Goal: Task Accomplishment & Management: Use online tool/utility

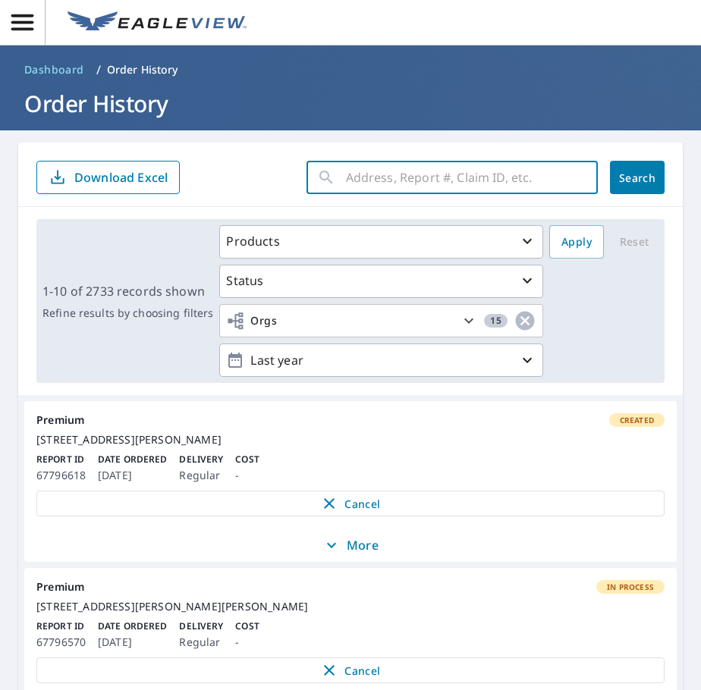
paste input "[STREET_ADDRESS]"
type input "[STREET_ADDRESS]"
click at [615, 194] on div "[STREET_ADDRESS] ​ Search Download Excel" at bounding box center [350, 175] width 664 height 64
click at [622, 183] on span "Search" at bounding box center [637, 178] width 30 height 14
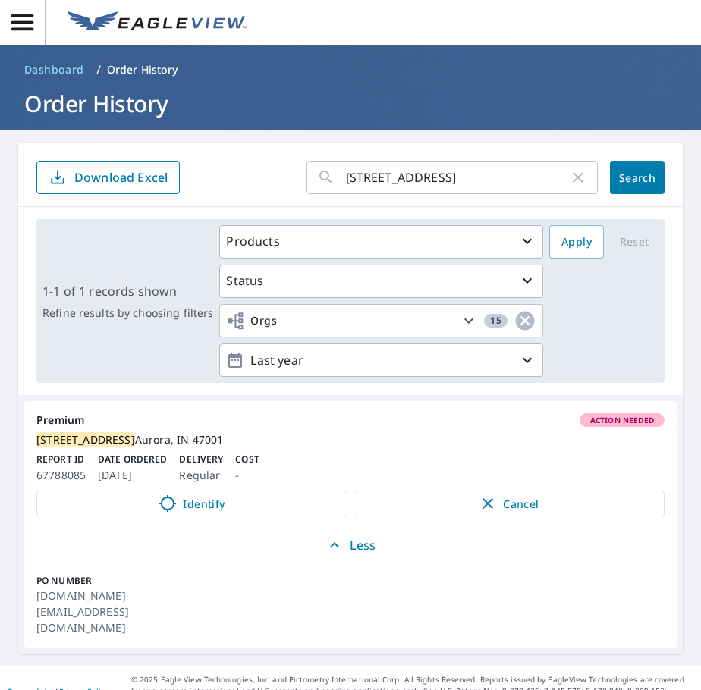
click at [573, 180] on icon "button" at bounding box center [578, 177] width 11 height 11
type input "[STREET_ADDRESS][PERSON_NAME]"
click at [627, 184] on span "Search" at bounding box center [637, 178] width 30 height 14
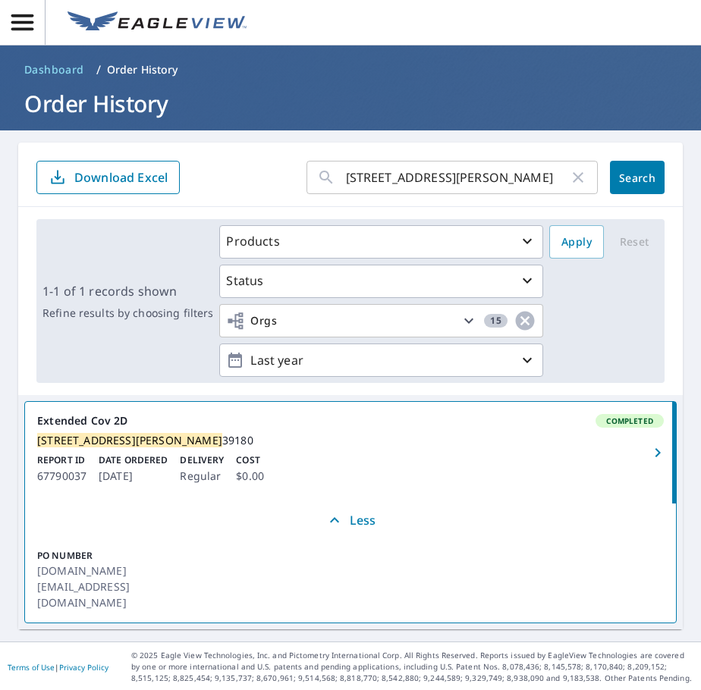
click at [118, 432] on link "Extended Cov 2D Completed [STREET_ADDRESS][PERSON_NAME] Report ID 67790037 Date…" at bounding box center [350, 453] width 651 height 102
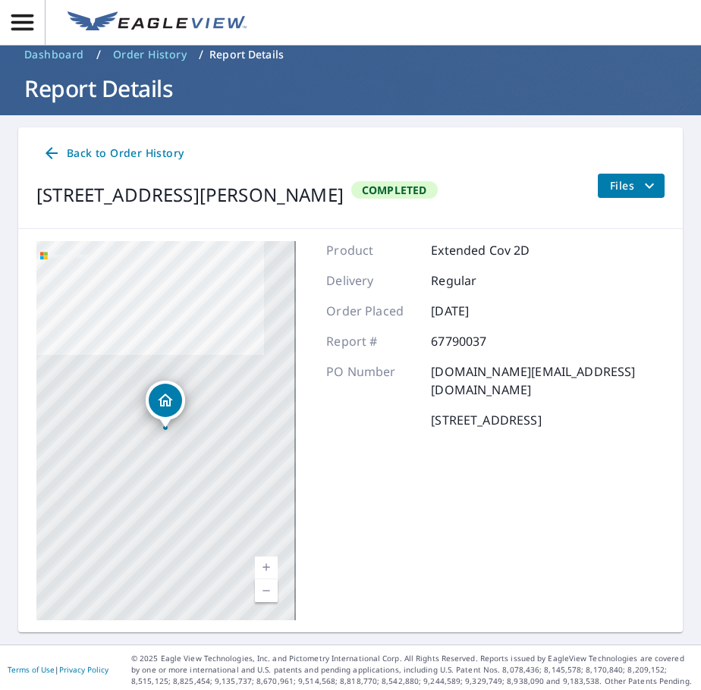
scroll to position [20, 0]
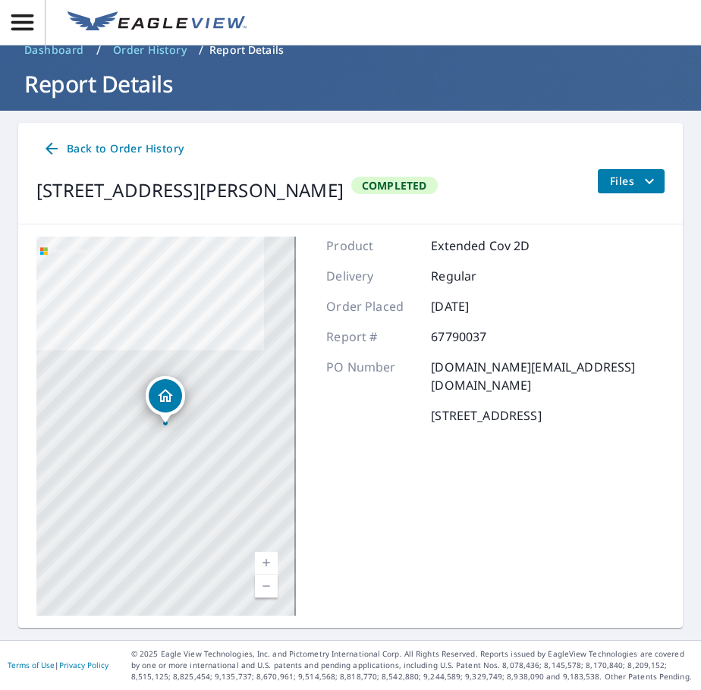
click at [640, 183] on icon "filesDropdownBtn-67790037" at bounding box center [649, 181] width 18 height 18
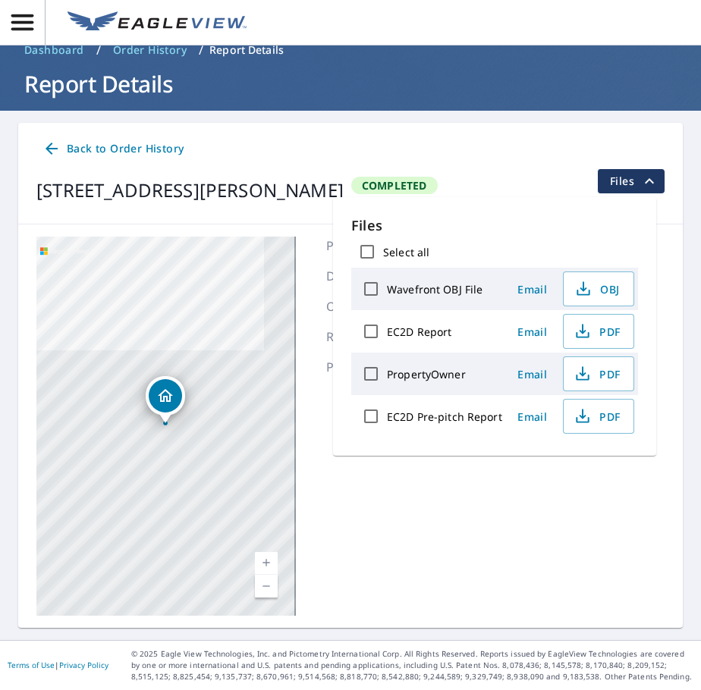
click at [370, 414] on input "EC2D Pre-pitch Report" at bounding box center [371, 416] width 32 height 32
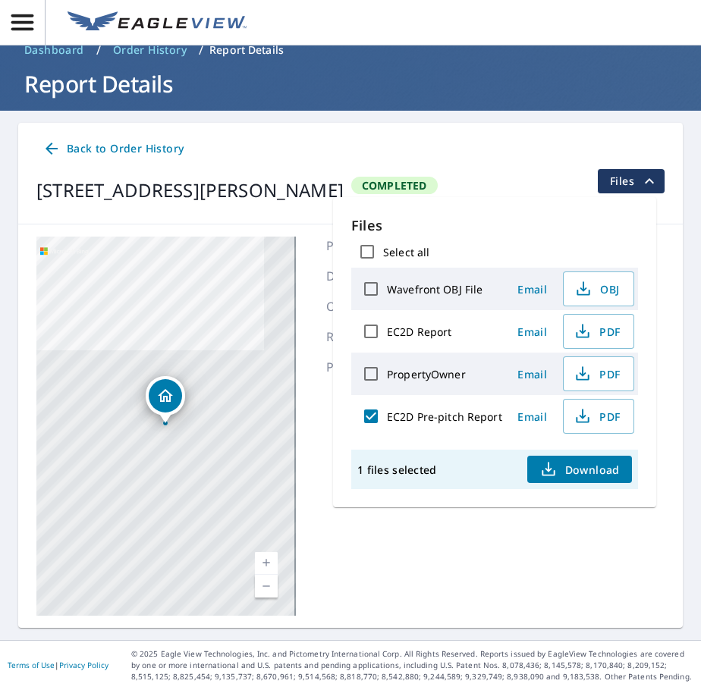
click at [579, 473] on span "Download" at bounding box center [579, 469] width 80 height 18
click at [373, 408] on input "EC2D Pre-pitch Report" at bounding box center [371, 416] width 32 height 32
checkbox input "false"
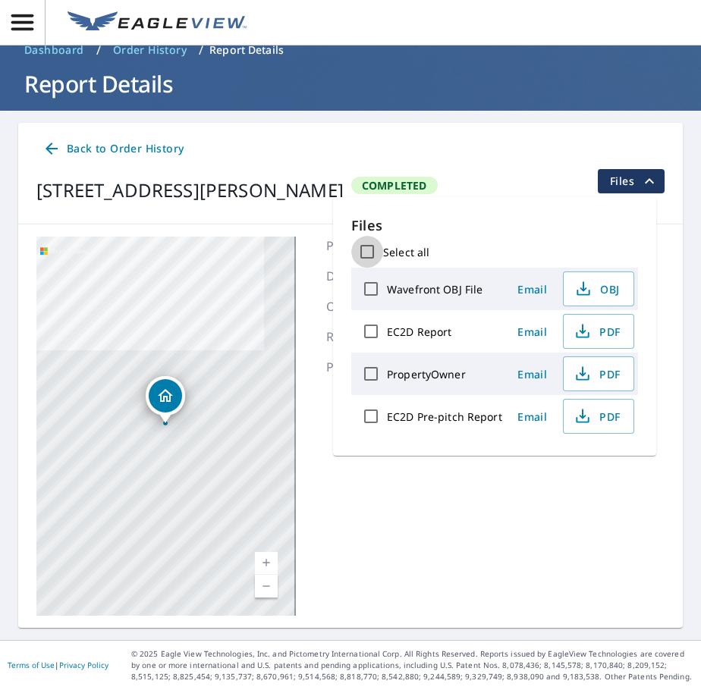
click at [371, 252] on input "Select all" at bounding box center [367, 252] width 32 height 32
checkbox input "true"
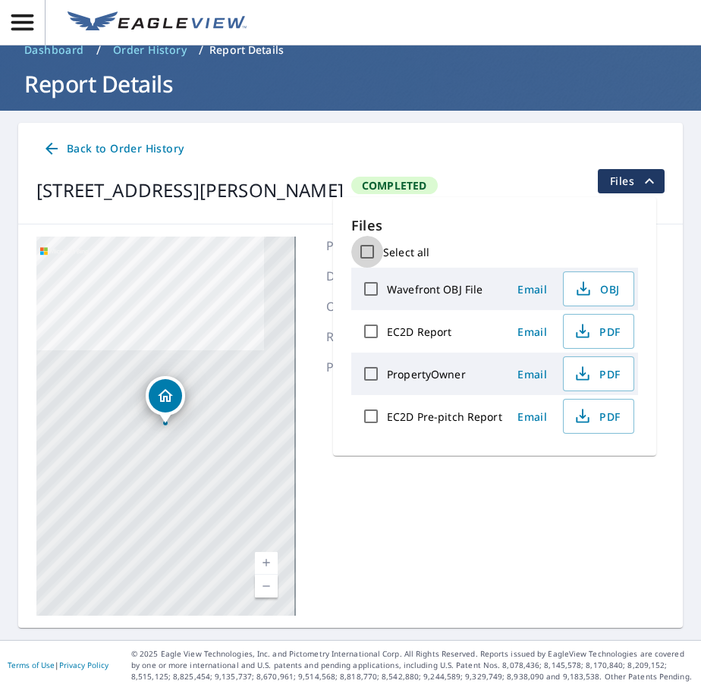
checkbox input "true"
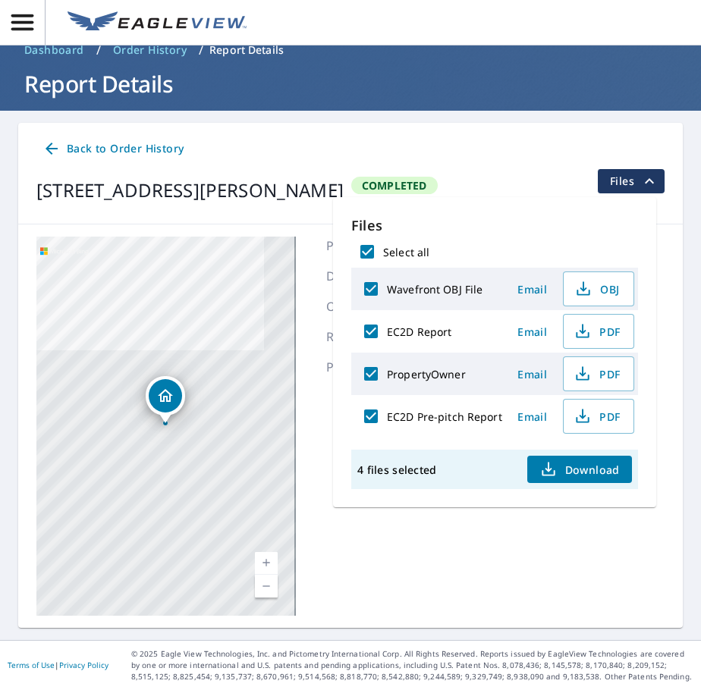
click at [367, 251] on input "Select all" at bounding box center [367, 252] width 32 height 32
checkbox input "false"
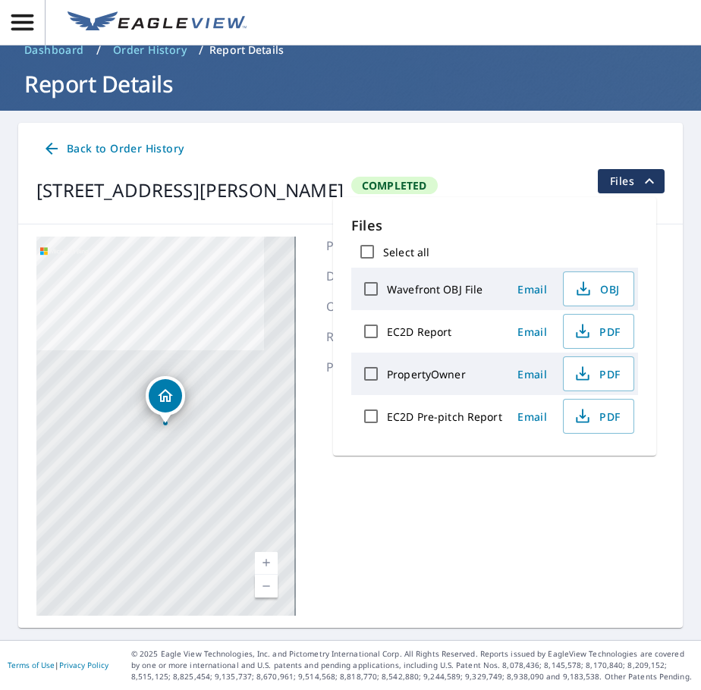
checkbox input "false"
drag, startPoint x: 422, startPoint y: 544, endPoint x: 420, endPoint y: 535, distance: 9.2
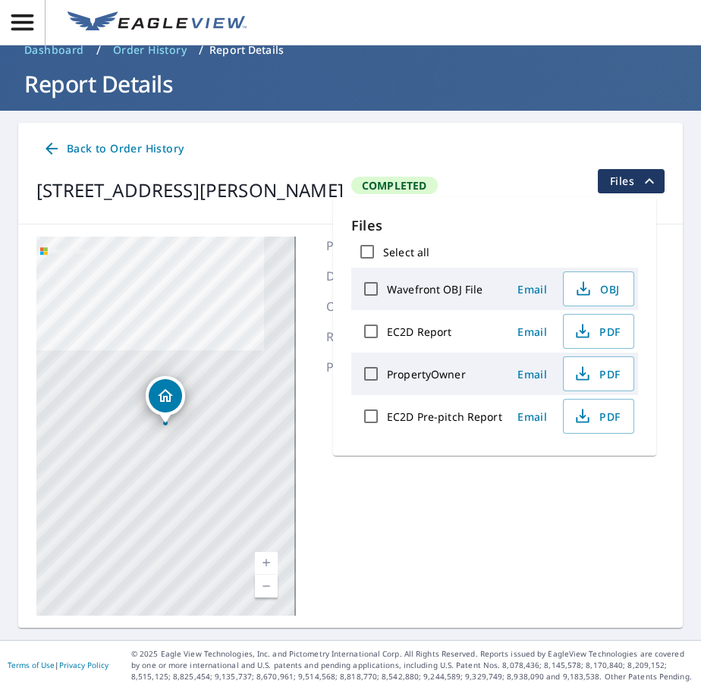
click at [422, 542] on div "Product Extended Cov 2D Delivery Regular Order Placed [DATE] Report # 67790037 …" at bounding box center [495, 426] width 338 height 379
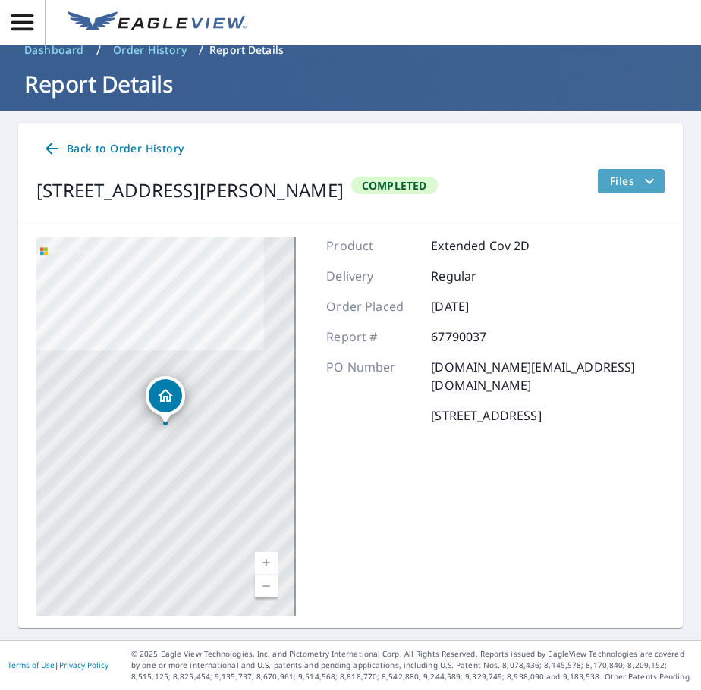
click at [626, 174] on span "Files" at bounding box center [634, 181] width 49 height 18
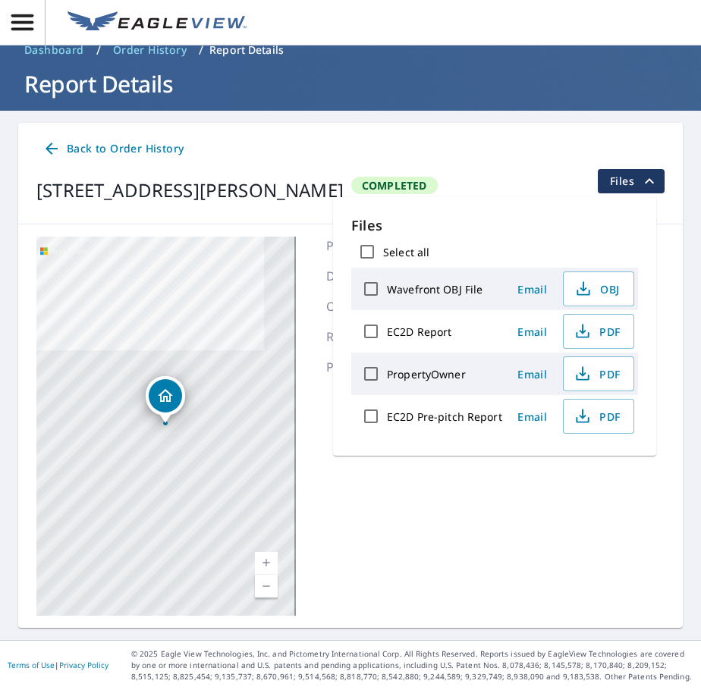
drag, startPoint x: 364, startPoint y: 329, endPoint x: 387, endPoint y: 337, distance: 24.0
click at [364, 329] on input "EC2D Report" at bounding box center [371, 332] width 32 height 32
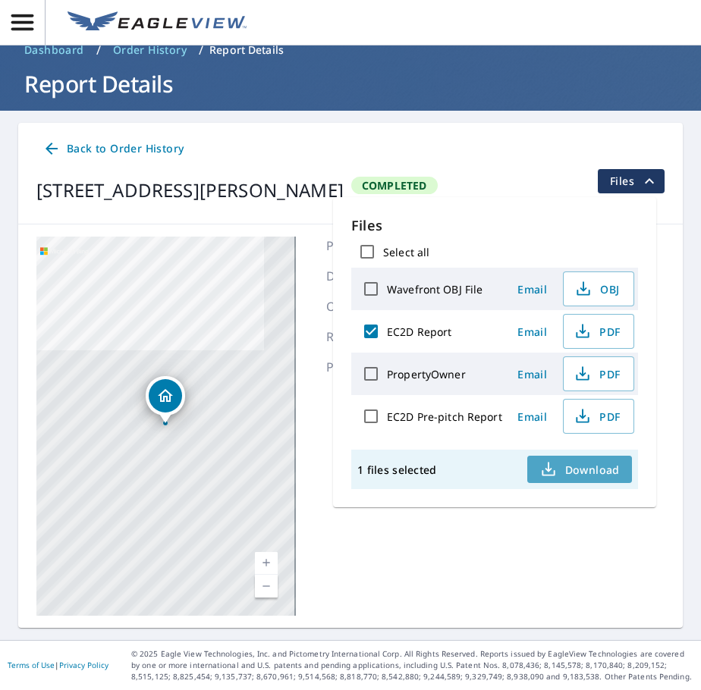
click at [564, 465] on span "Download" at bounding box center [579, 469] width 80 height 18
click at [370, 341] on input "EC2D Report" at bounding box center [371, 332] width 32 height 32
checkbox input "false"
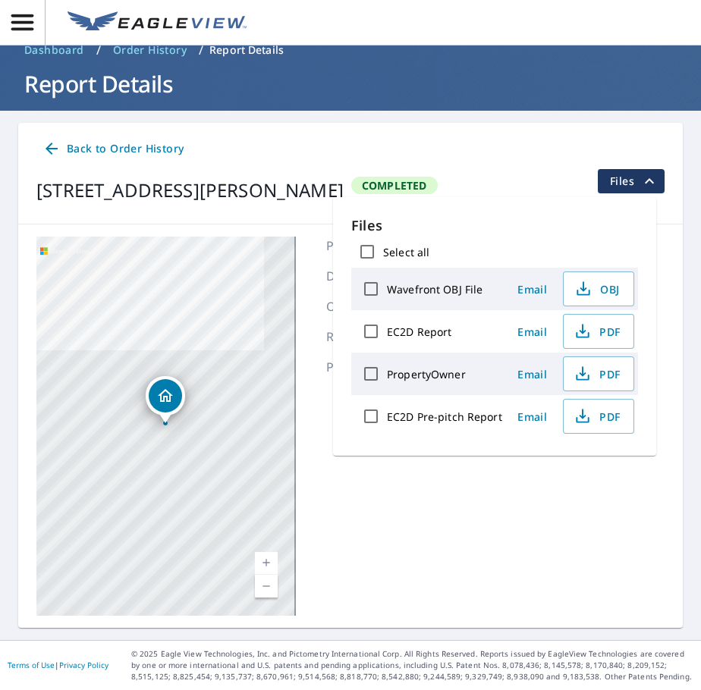
click at [370, 370] on input "PropertyOwner" at bounding box center [371, 374] width 32 height 32
checkbox input "true"
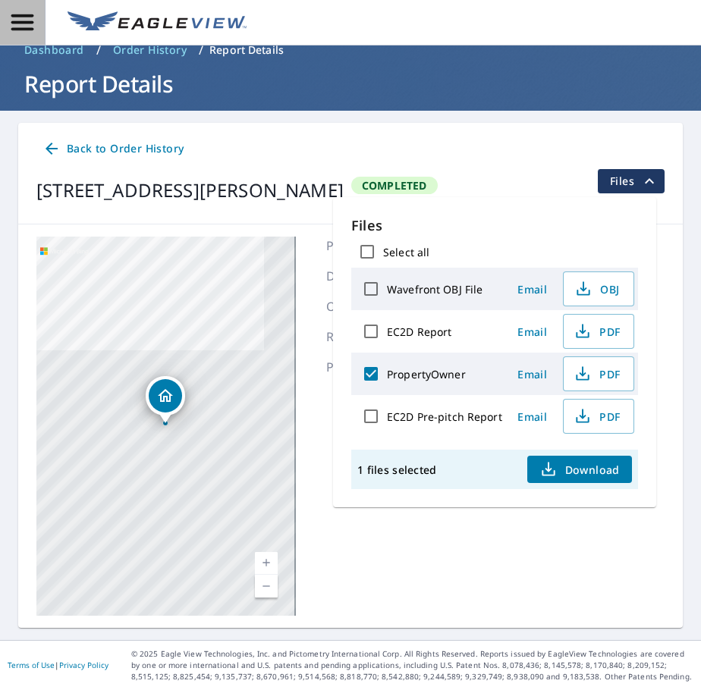
click at [30, 17] on icon "button" at bounding box center [22, 22] width 27 height 27
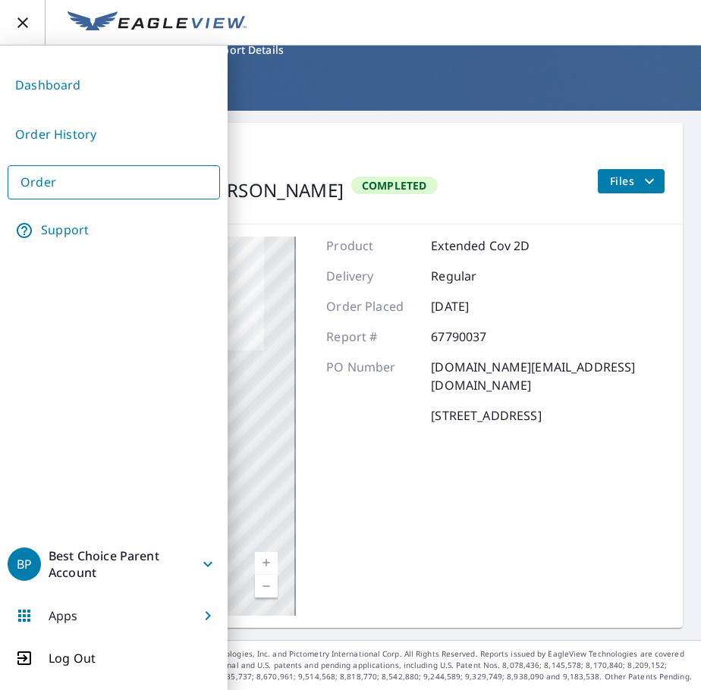
click at [99, 126] on link "Order History" at bounding box center [114, 134] width 212 height 37
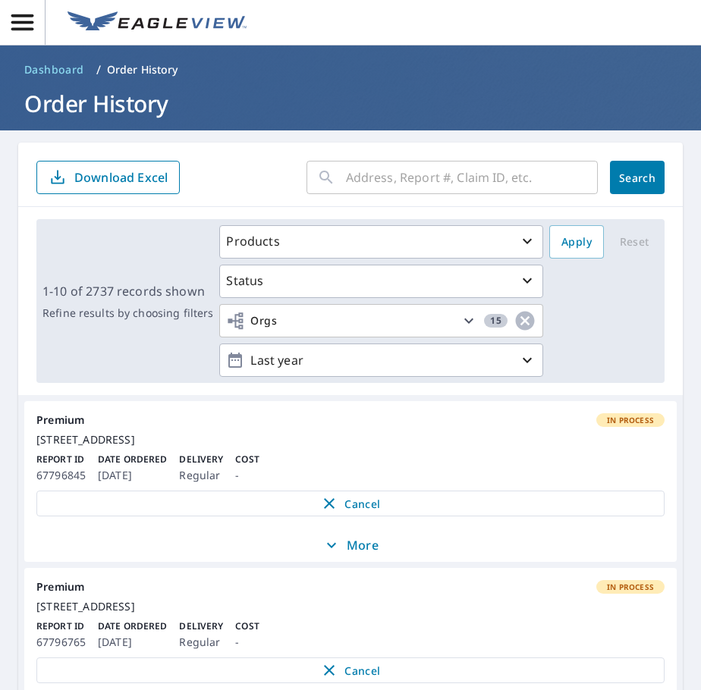
click at [434, 173] on input "text" at bounding box center [472, 177] width 252 height 42
paste input "[STREET_ADDRESS][PERSON_NAME]"
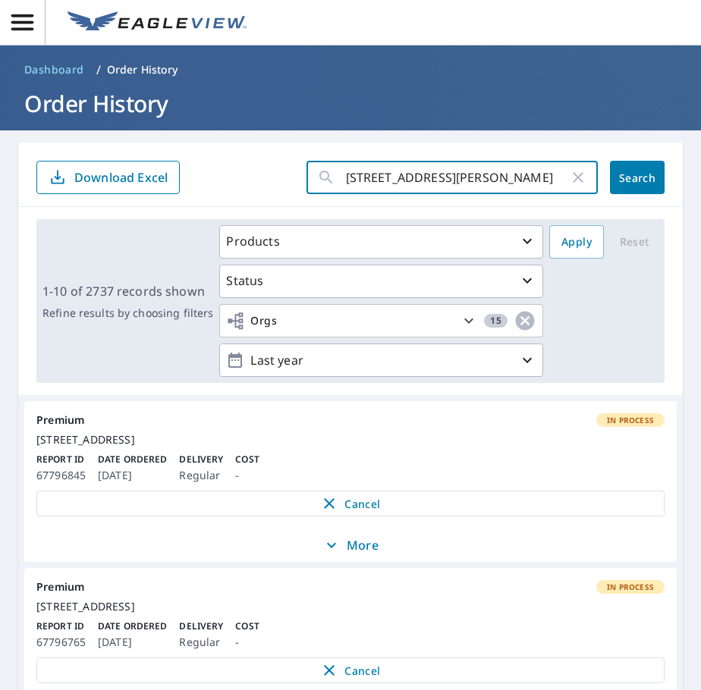
type input "[STREET_ADDRESS][PERSON_NAME]"
click at [631, 184] on span "Search" at bounding box center [637, 178] width 30 height 14
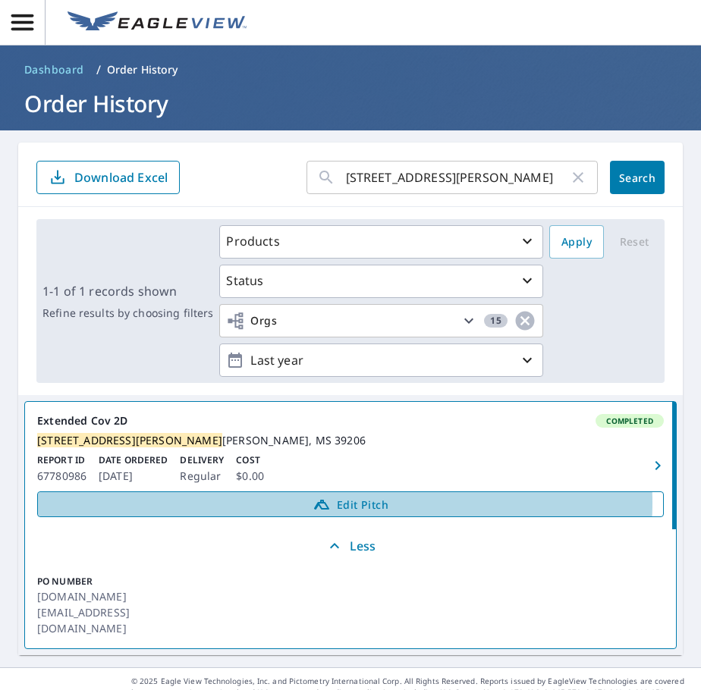
click at [341, 513] on span "Edit Pitch" at bounding box center [350, 504] width 607 height 18
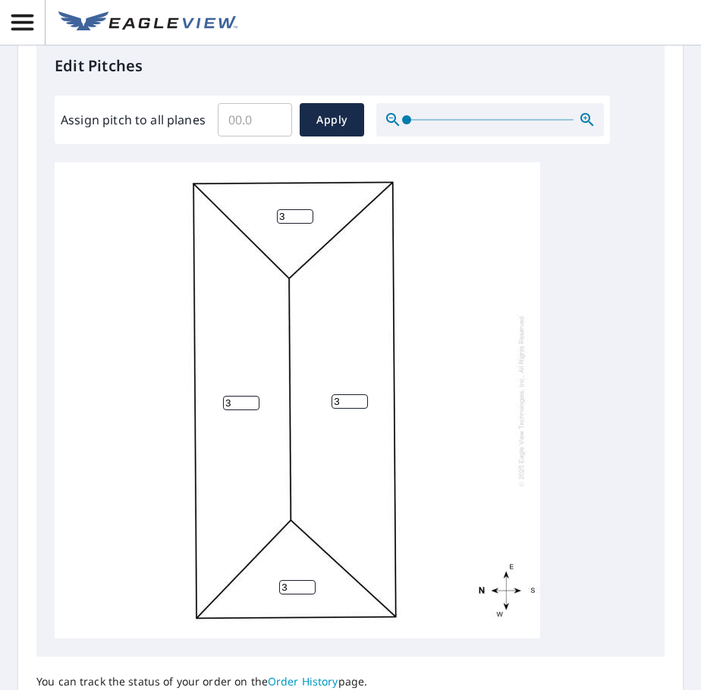
scroll to position [607, 0]
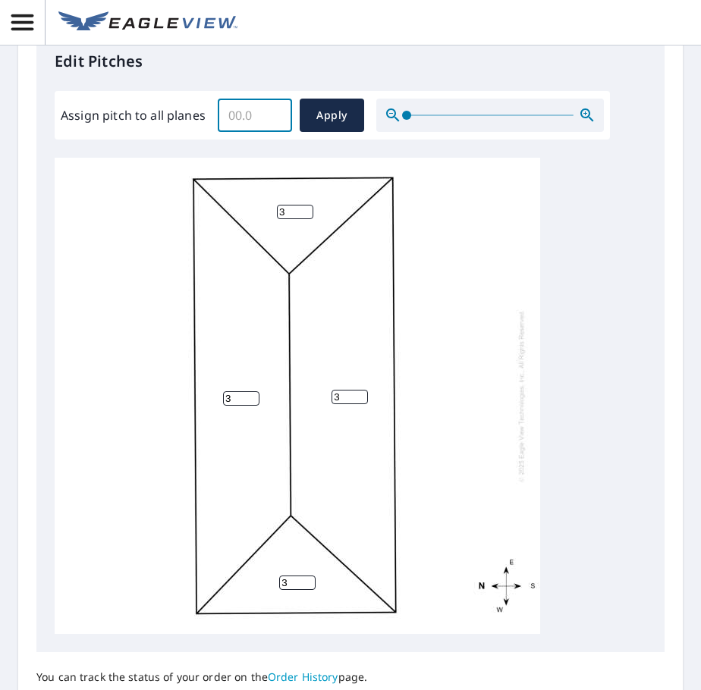
click at [249, 118] on input "Assign pitch to all planes" at bounding box center [255, 115] width 74 height 42
type input "3"
click at [325, 111] on span "Apply" at bounding box center [332, 115] width 40 height 19
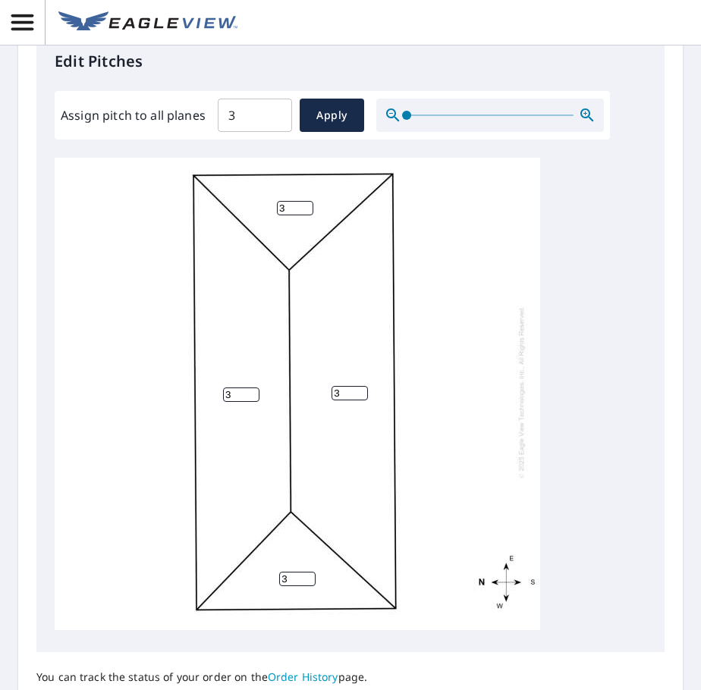
scroll to position [15, 0]
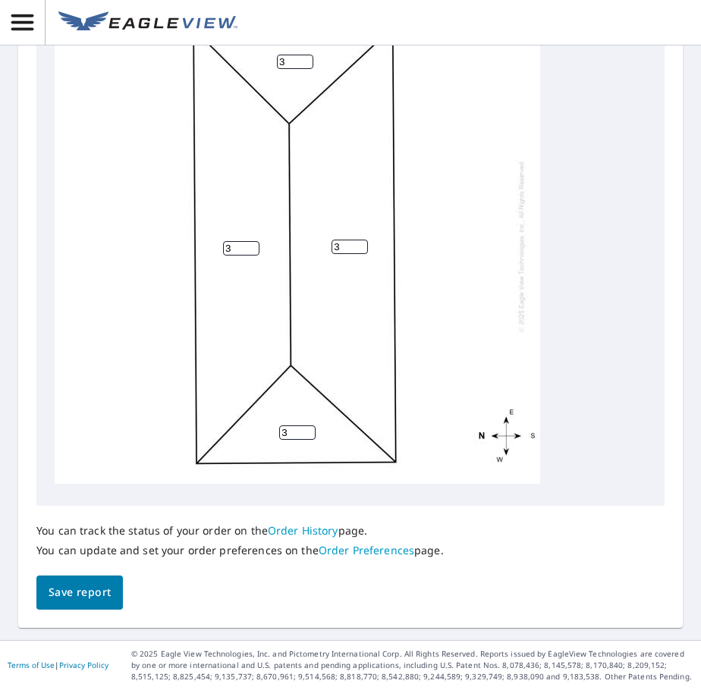
click at [96, 590] on span "Save report" at bounding box center [80, 592] width 62 height 19
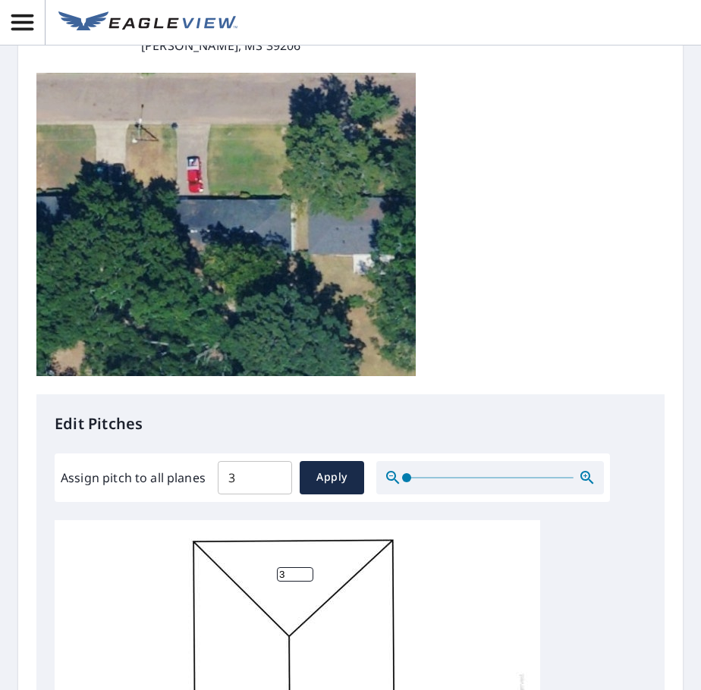
scroll to position [0, 0]
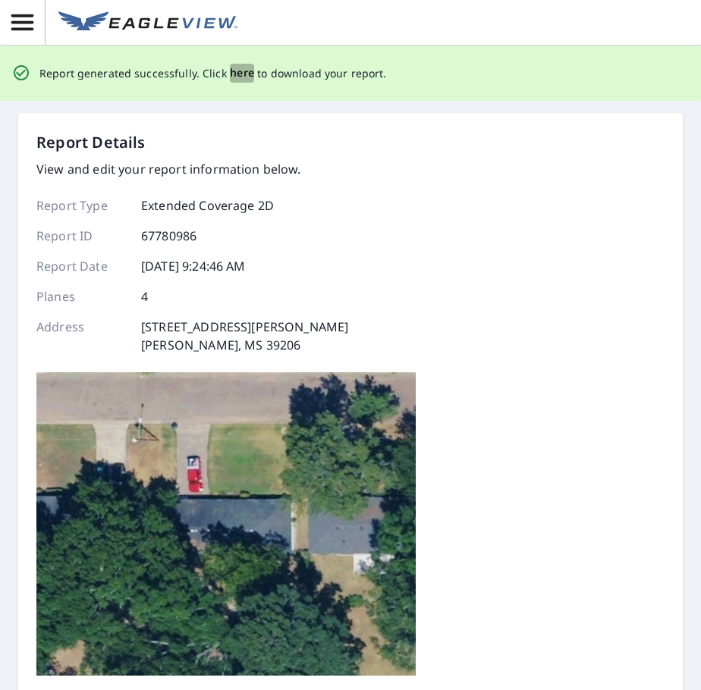
click at [232, 74] on span "here" at bounding box center [242, 73] width 25 height 19
